Goal: Task Accomplishment & Management: Use online tool/utility

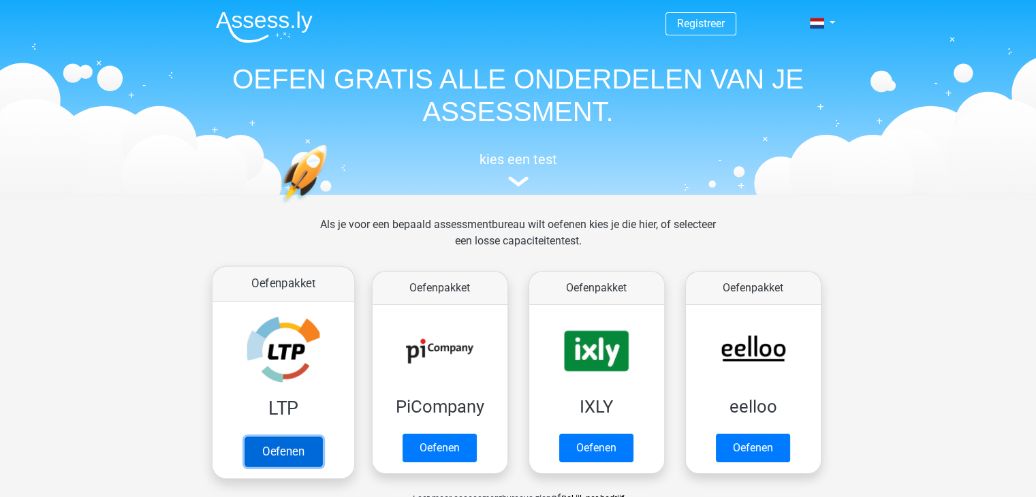
click at [281, 439] on link "Oefenen" at bounding box center [283, 452] width 78 height 30
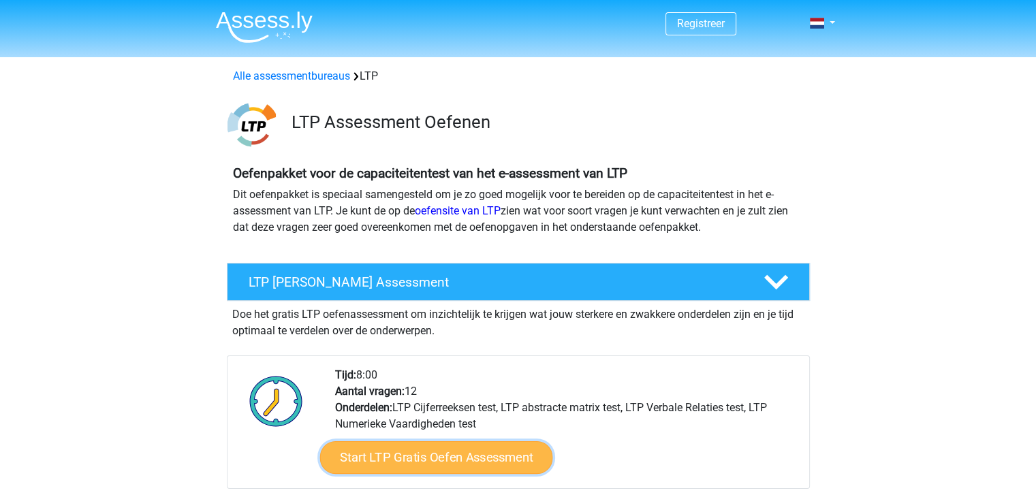
click at [447, 455] on link "Start LTP Gratis Oefen Assessment" at bounding box center [435, 457] width 233 height 33
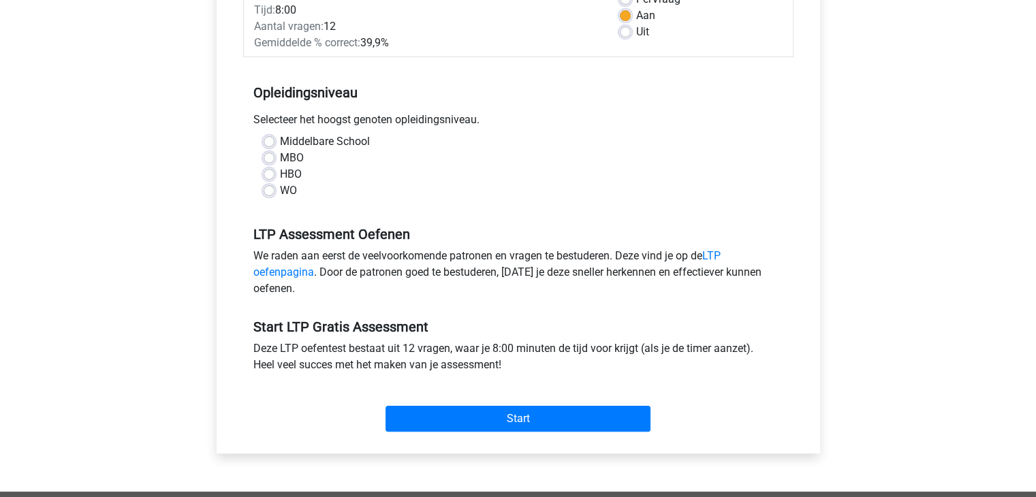
scroll to position [221, 0]
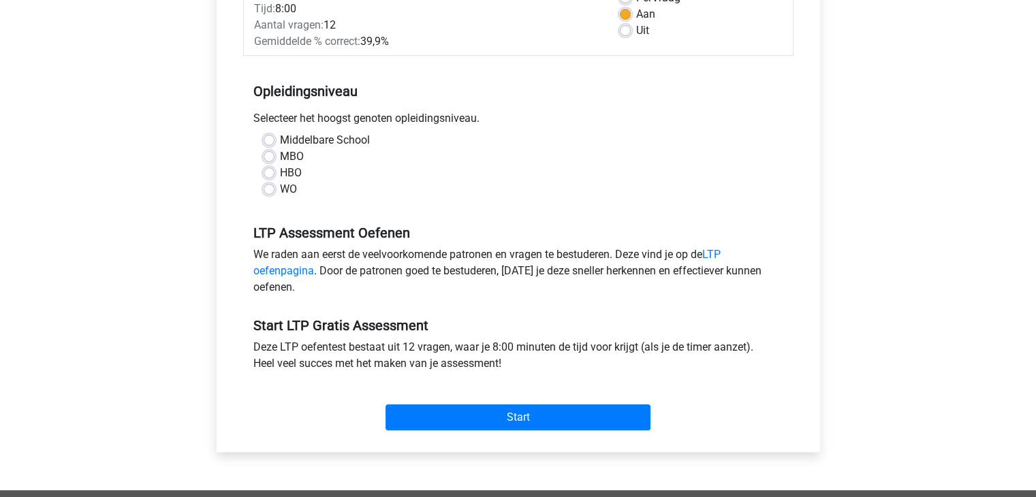
click at [280, 175] on label "HBO" at bounding box center [291, 173] width 22 height 16
click at [268, 175] on input "HBO" at bounding box center [269, 172] width 11 height 14
radio input "true"
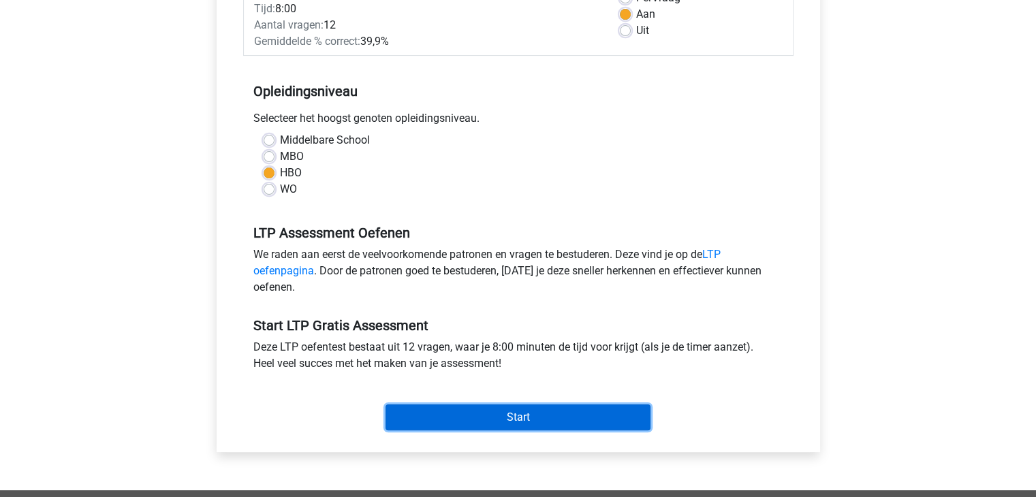
click at [417, 415] on input "Start" at bounding box center [518, 418] width 265 height 26
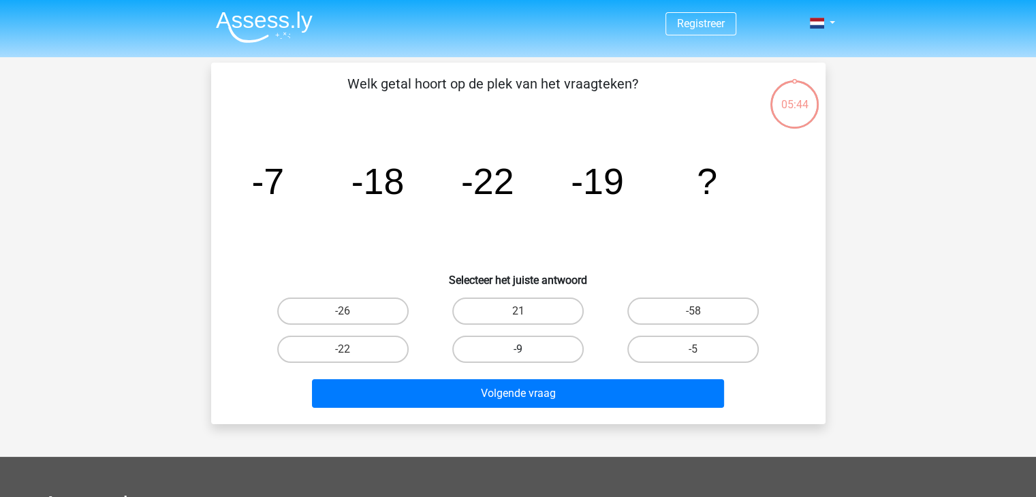
click at [498, 352] on label "-9" at bounding box center [517, 349] width 131 height 27
click at [518, 352] on input "-9" at bounding box center [522, 353] width 9 height 9
radio input "true"
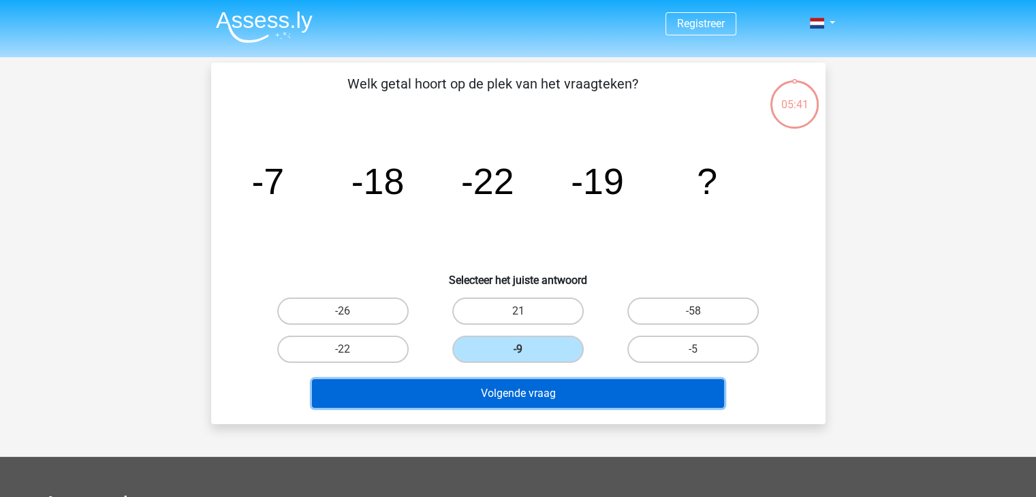
click at [513, 390] on button "Volgende vraag" at bounding box center [518, 393] width 412 height 29
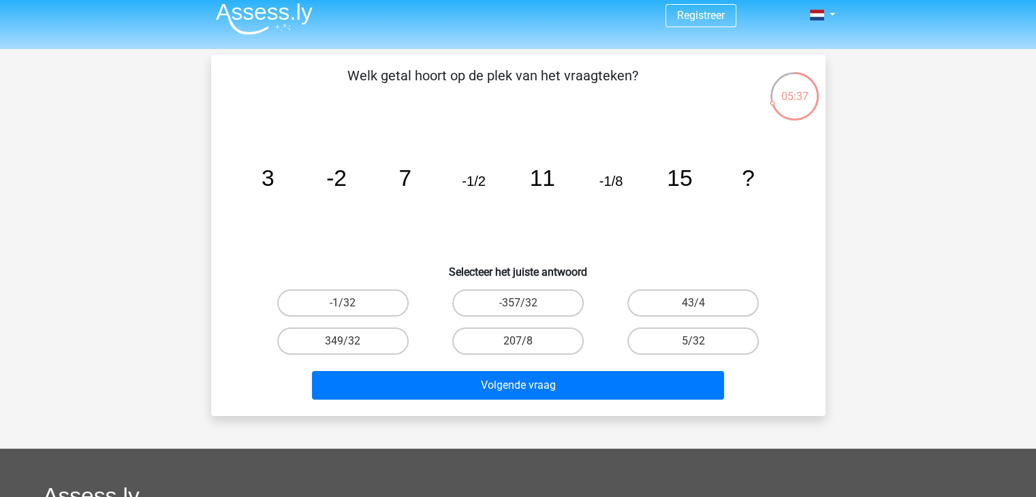
scroll to position [8, 0]
